Goal: Find specific page/section: Find specific page/section

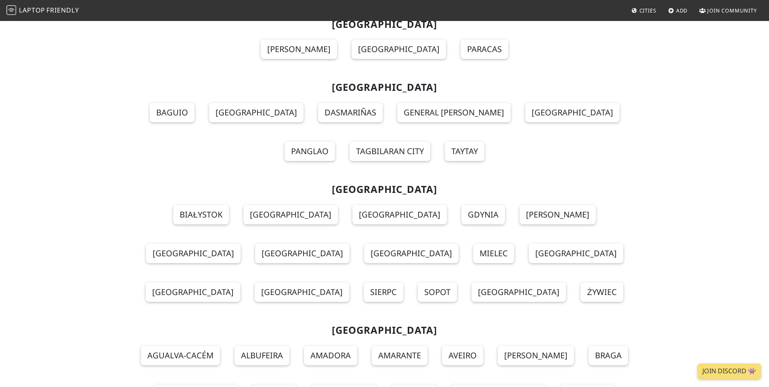
scroll to position [6947, 0]
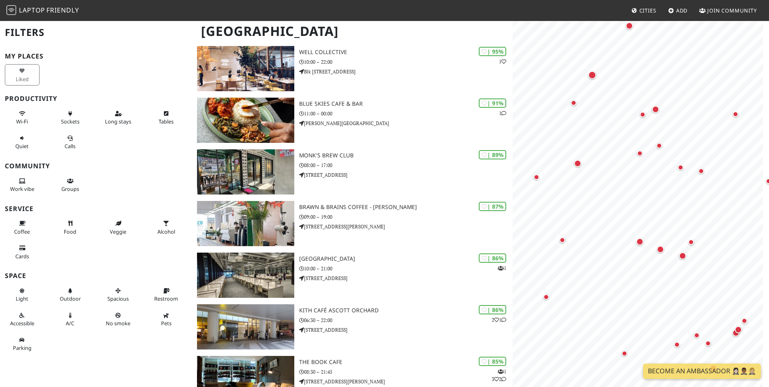
scroll to position [121, 0]
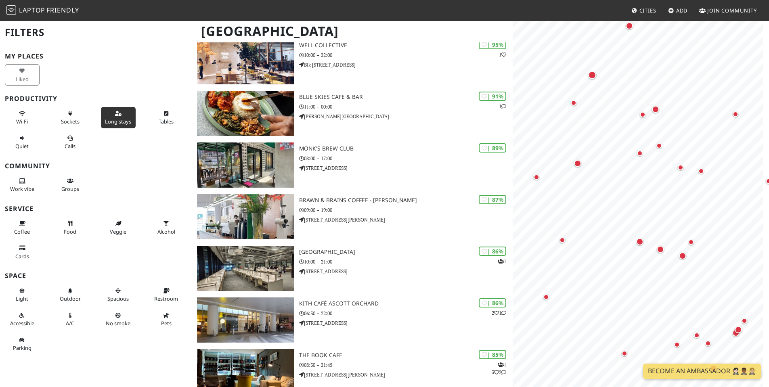
click at [111, 124] on span "Long stays" at bounding box center [118, 121] width 26 height 7
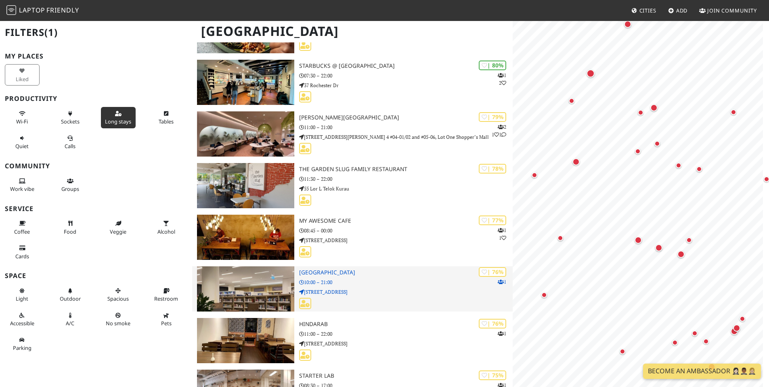
scroll to position [4595, 0]
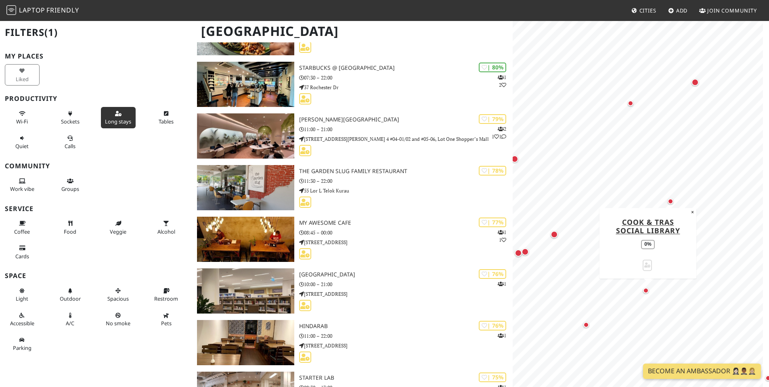
click at [647, 292] on div "Map marker" at bounding box center [646, 291] width 6 height 6
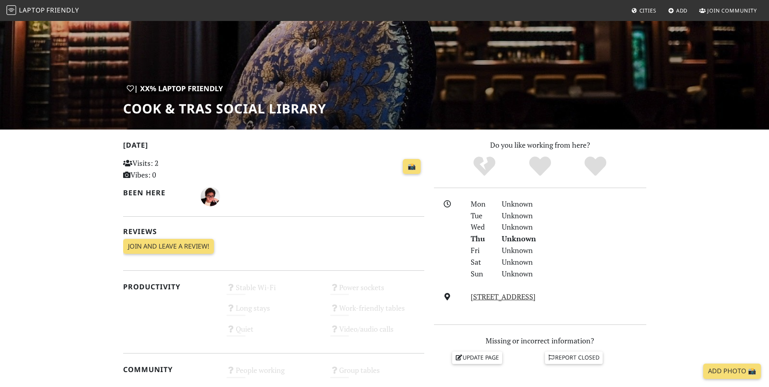
scroll to position [162, 0]
